Goal: Navigation & Orientation: Find specific page/section

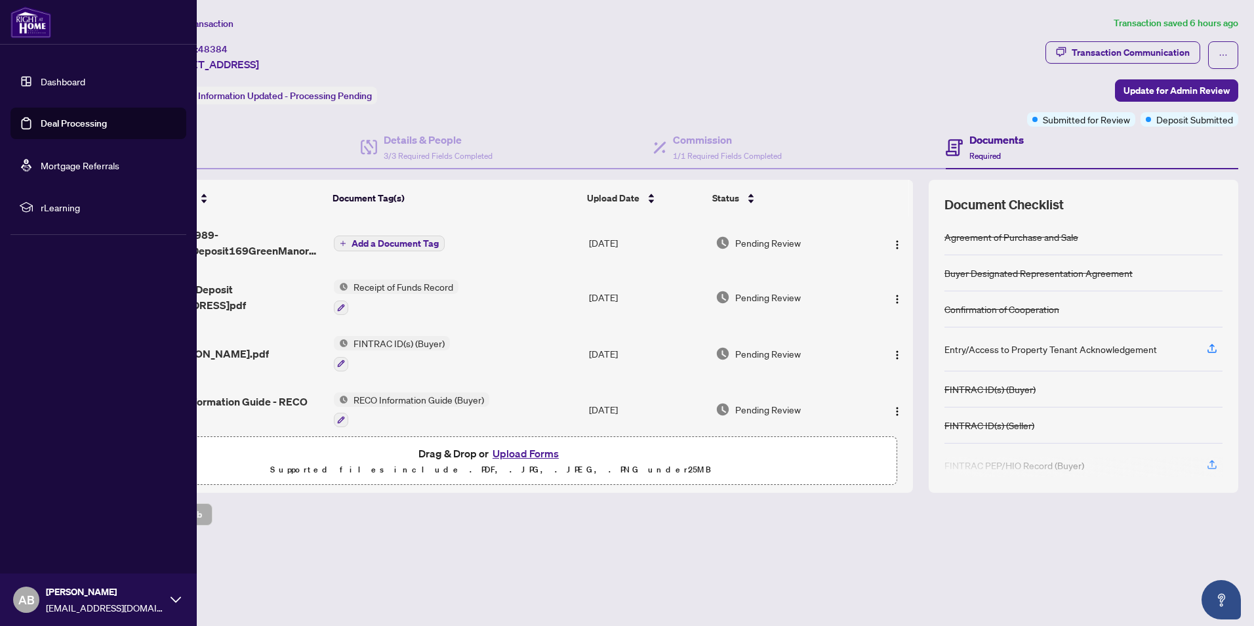
click at [27, 21] on img at bounding box center [30, 22] width 41 height 31
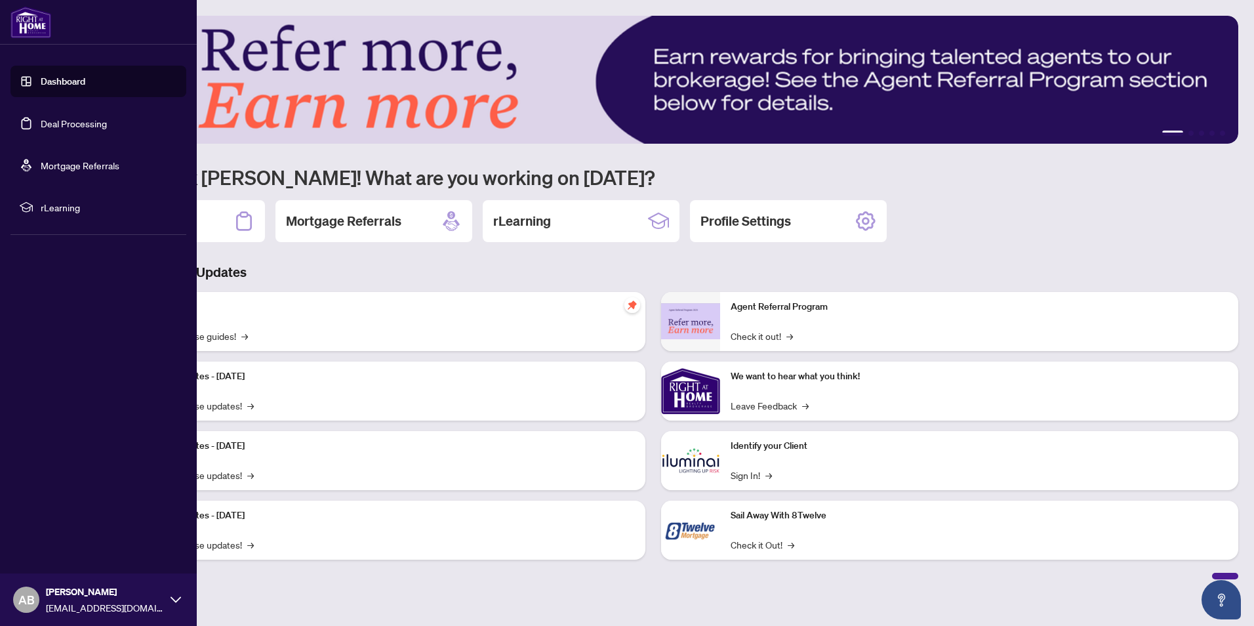
click at [81, 84] on link "Dashboard" at bounding box center [63, 81] width 45 height 12
